Goal: Task Accomplishment & Management: Manage account settings

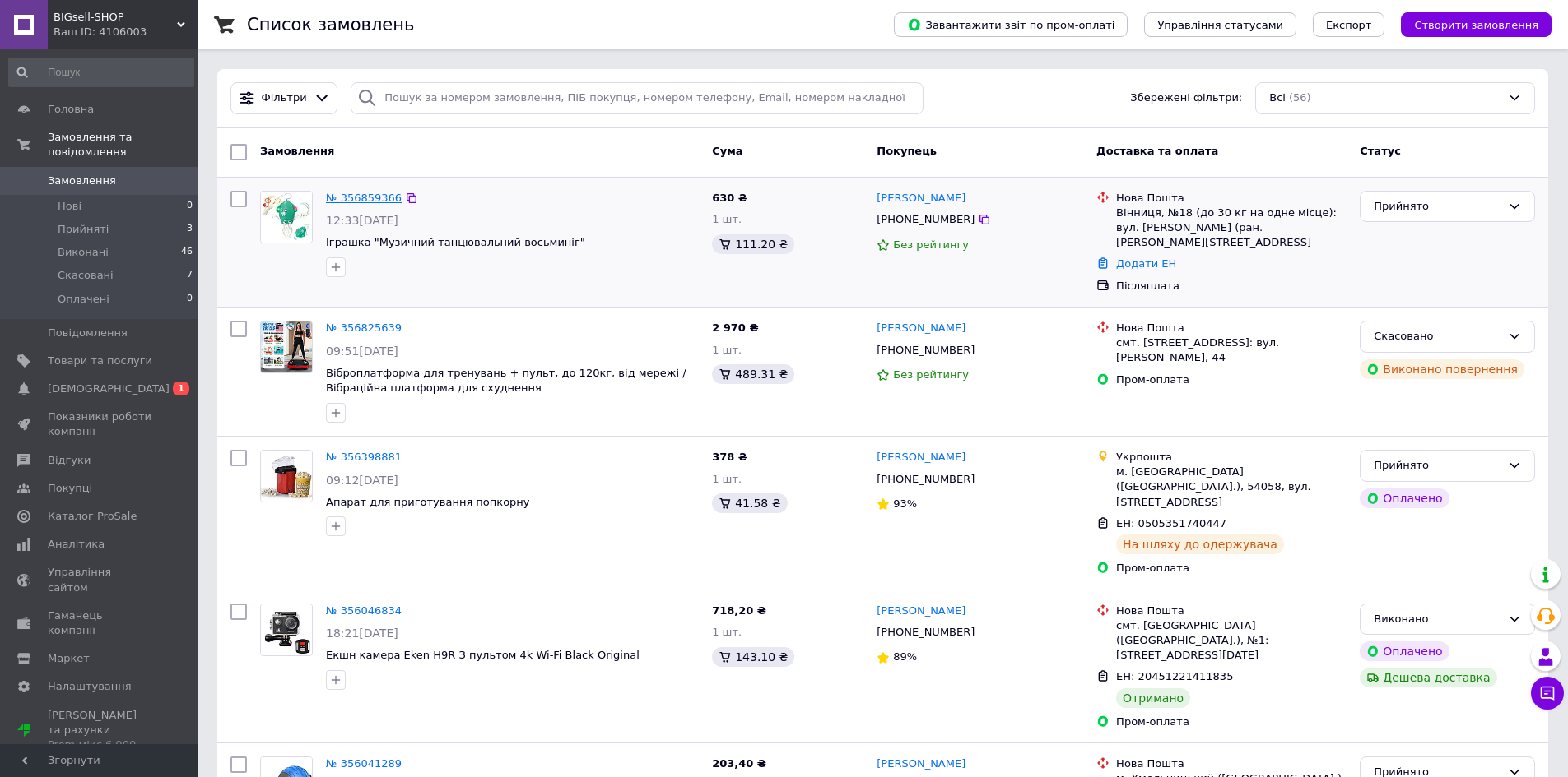
click at [348, 193] on link "№ 356859366" at bounding box center [364, 197] width 76 height 12
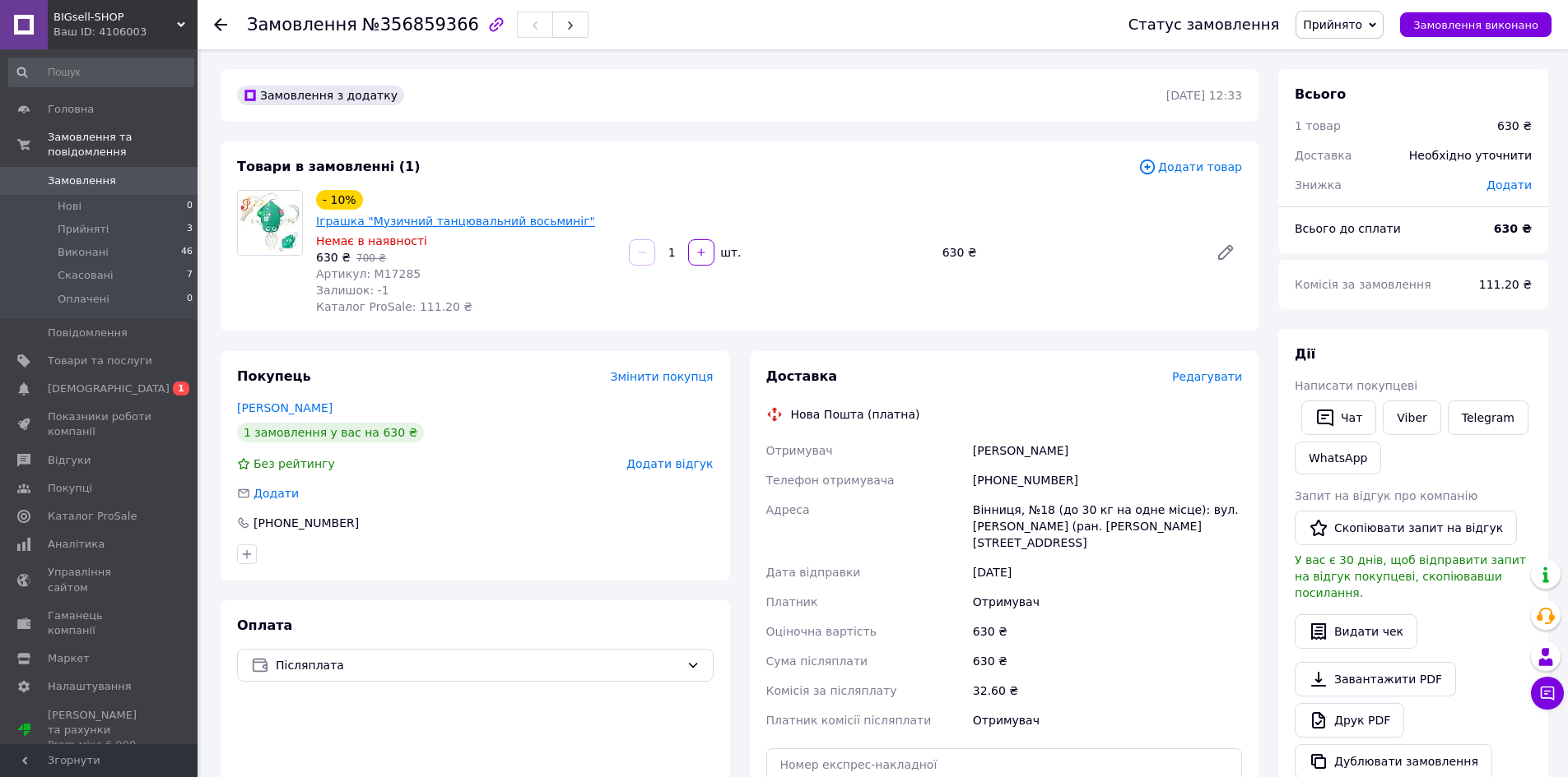
click at [485, 215] on link "Іграшка "Музичний танцювальний восьминіг"" at bounding box center [456, 221] width 279 height 13
drag, startPoint x: 619, startPoint y: 195, endPoint x: 360, endPoint y: 185, distance: 259.2
click at [360, 185] on div "Товари в замовленні (1) Додати товар - 10% Іграшка "Музичний танцювальний восьм…" at bounding box center [739, 236] width 1038 height 190
copy div "Іграшка "Музичний танцювальний восьминіг""
click at [94, 222] on span "Прийняті" at bounding box center [83, 230] width 51 height 15
